Goal: Task Accomplishment & Management: Use online tool/utility

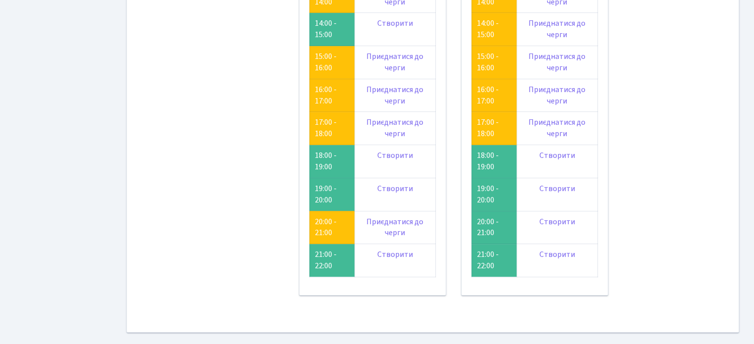
scroll to position [50, 0]
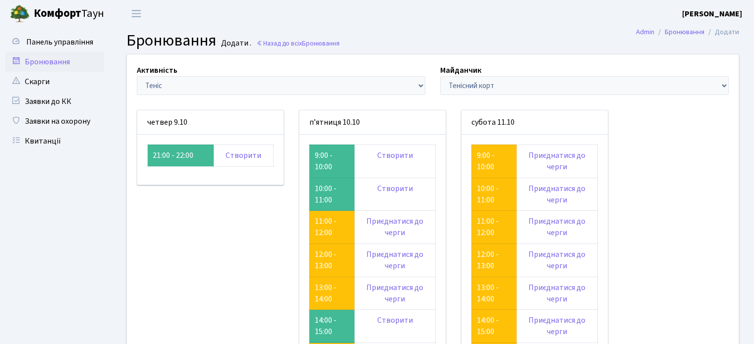
scroll to position [50, 0]
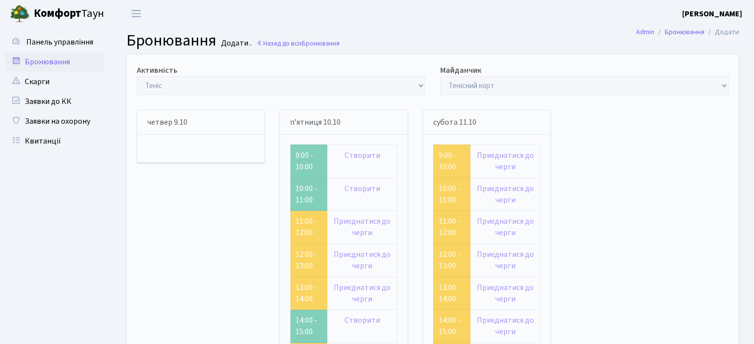
scroll to position [50, 0]
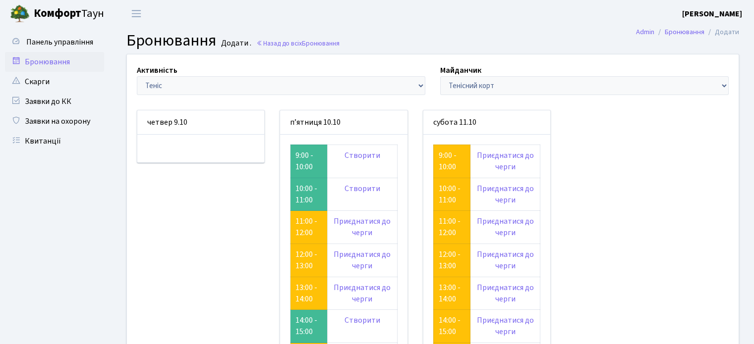
scroll to position [50, 0]
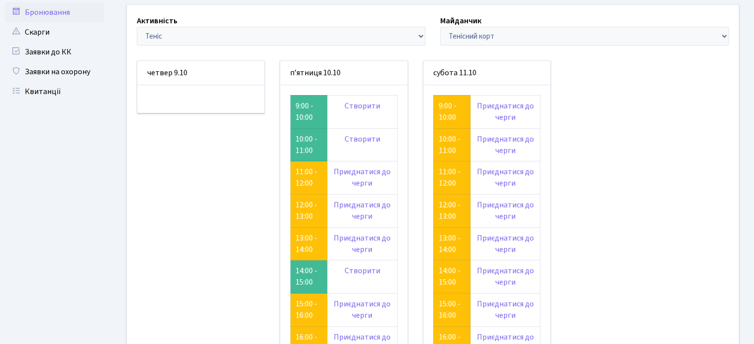
click at [654, 181] on div "Активність - Баскетбол Волейбол Йога Катання на роликах Настільний теніс [PERSO…" at bounding box center [432, 292] width 626 height 575
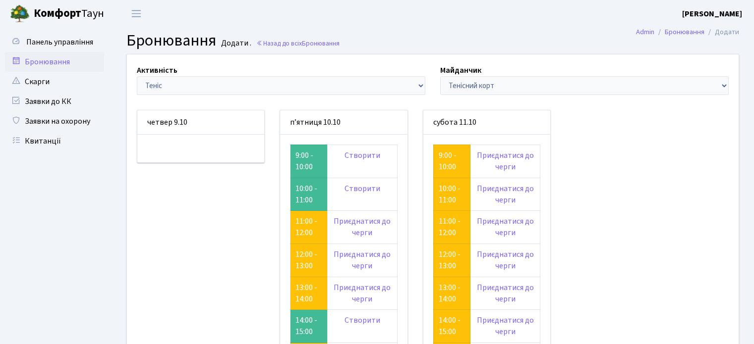
scroll to position [50, 0]
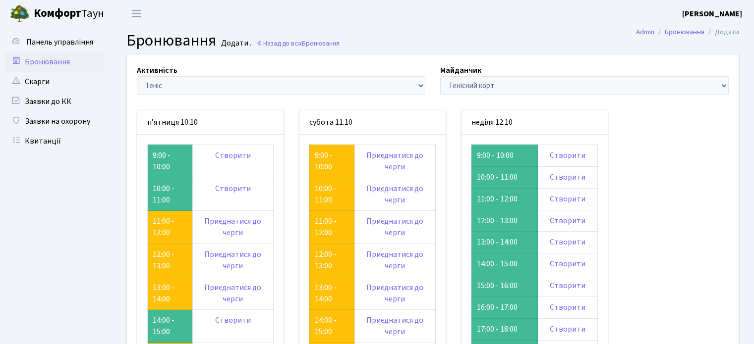
scroll to position [50, 0]
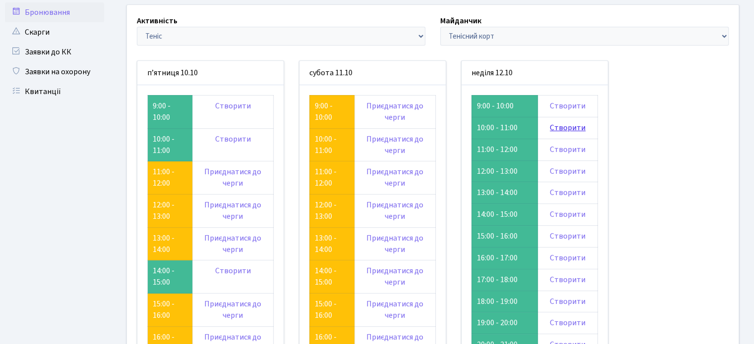
click at [564, 131] on link "Створити" at bounding box center [568, 127] width 36 height 11
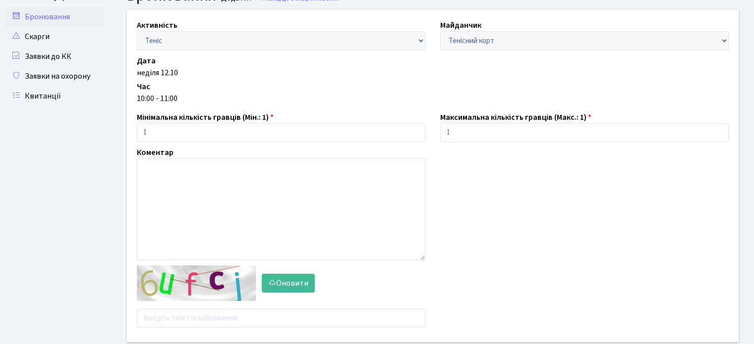
scroll to position [99, 0]
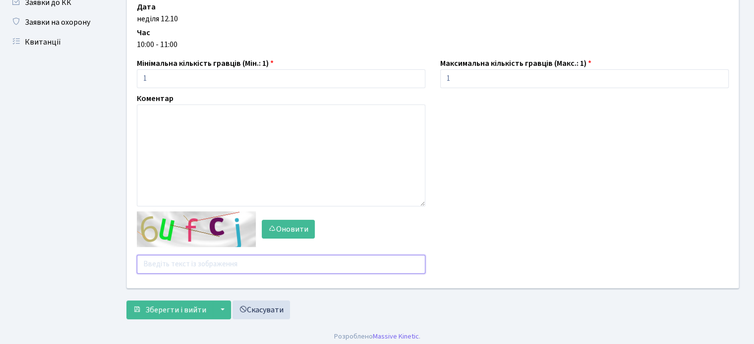
click at [162, 263] on input "text" at bounding box center [281, 264] width 288 height 19
type input "к"
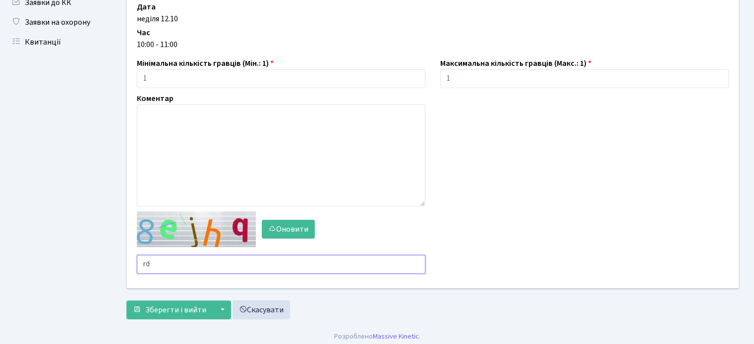
type input "r"
type input "ru6fa"
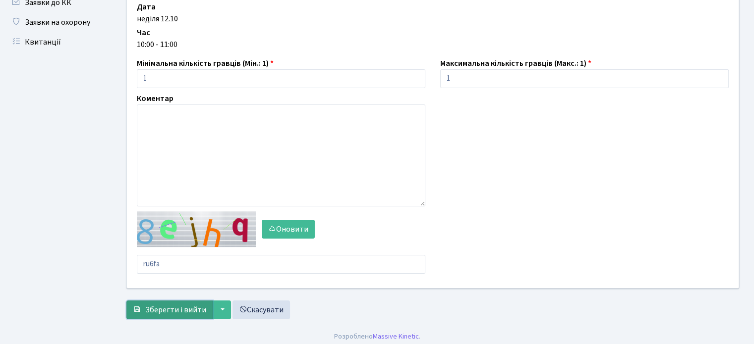
click at [176, 312] on span "Зберегти і вийти" at bounding box center [175, 310] width 61 height 11
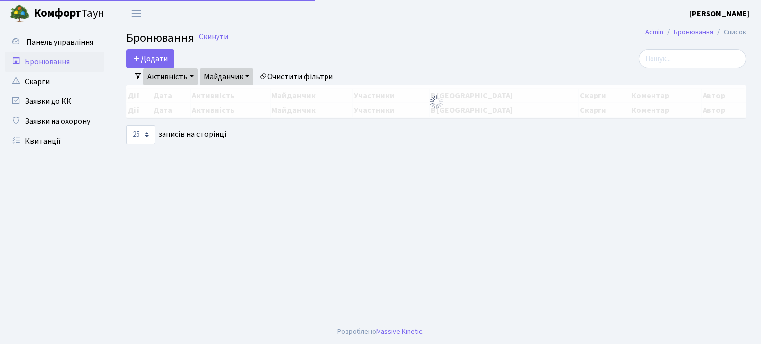
select select "25"
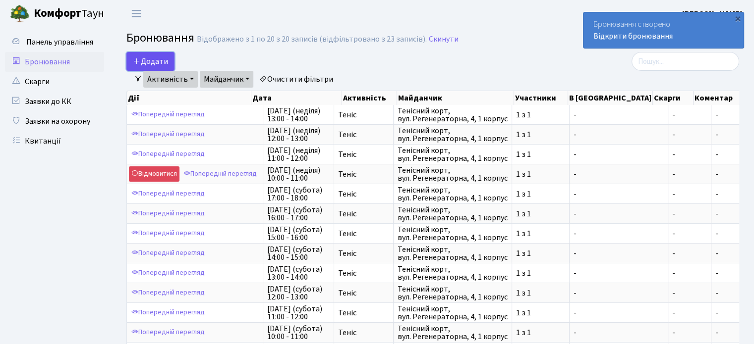
click at [161, 58] on button "Додати" at bounding box center [150, 61] width 48 height 19
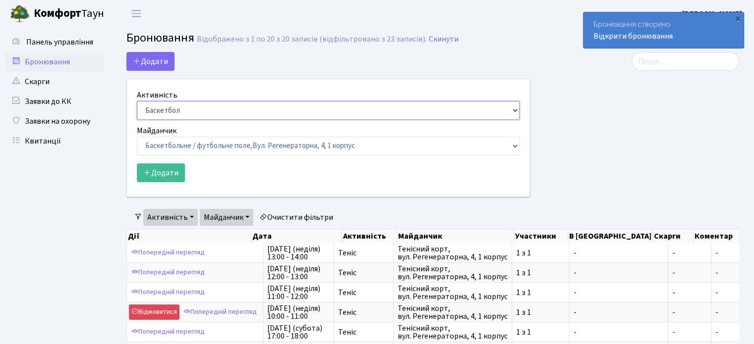
click at [192, 110] on select "Баскетбол Волейбол Йога Катання на роликах Настільний теніс Теніс Футбол Фітнес" at bounding box center [328, 110] width 383 height 19
click at [137, 101] on select "Баскетбол Волейбол Йога Катання на роликах Настільний теніс Теніс Футбол Фітнес" at bounding box center [328, 110] width 383 height 19
click at [186, 96] on div "Активність Баскетбол Волейбол Йога Катання на роликах Настільний теніс Теніс Фу…" at bounding box center [328, 104] width 383 height 31
drag, startPoint x: 192, startPoint y: 110, endPoint x: 194, endPoint y: 116, distance: 5.6
click at [193, 110] on select "Баскетбол Волейбол Йога Катання на роликах Настільний теніс Теніс Футбол Фітнес" at bounding box center [328, 110] width 383 height 19
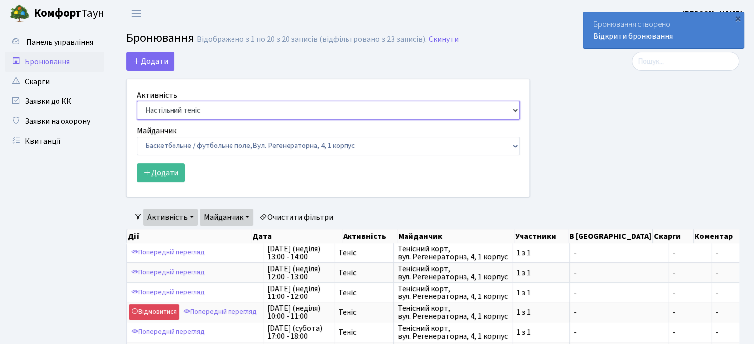
select select "1"
click at [137, 101] on select "Баскетбол Волейбол Йога Катання на роликах Настільний теніс Теніс Футбол Фітнес" at bounding box center [328, 110] width 383 height 19
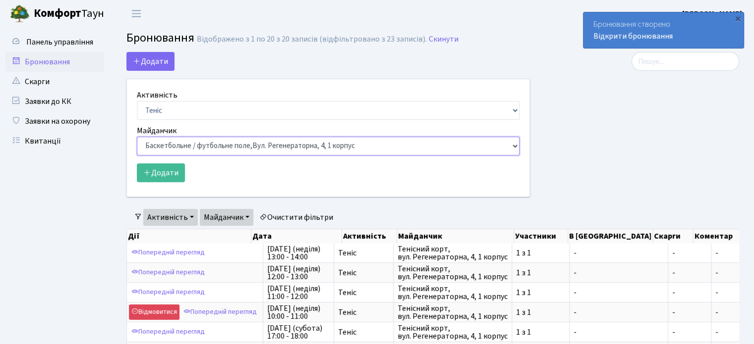
click at [334, 149] on select "Баскетбольне / футбольне поле, Вул. Регенераторна, 4, 1 корпус Баскетбольне пол…" at bounding box center [328, 146] width 383 height 19
select select "1"
click at [137, 137] on select "Баскетбольне / футбольне поле, Вул. Регенераторна, 4, 1 корпус Баскетбольне пол…" at bounding box center [328, 146] width 383 height 19
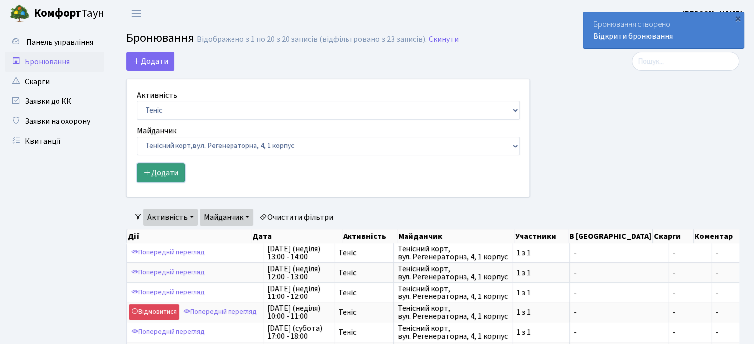
click at [167, 166] on button "Додати" at bounding box center [161, 173] width 48 height 19
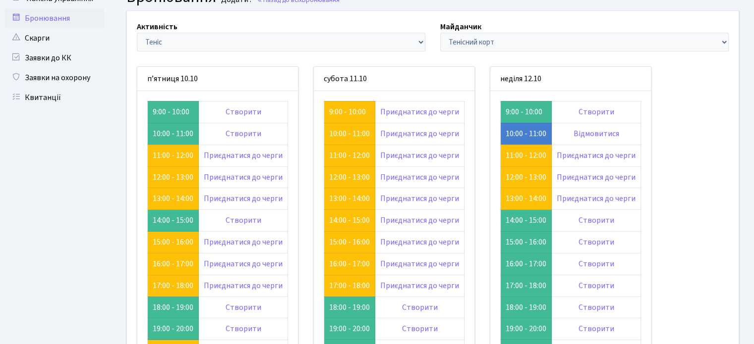
scroll to position [99, 0]
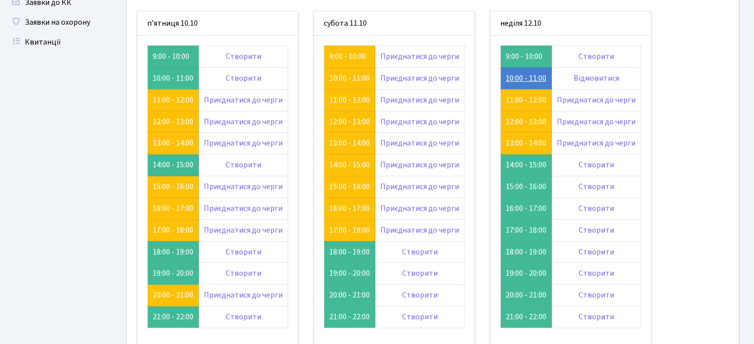
click at [511, 74] on link "10:00 - 11:00" at bounding box center [525, 78] width 41 height 11
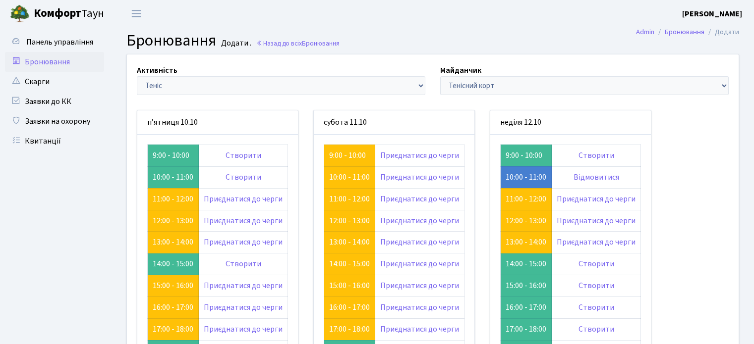
scroll to position [99, 0]
